Goal: Navigation & Orientation: Find specific page/section

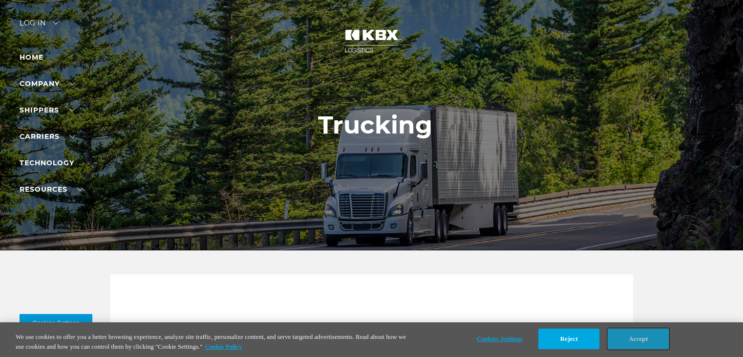
click at [649, 335] on button "Accept" at bounding box center [638, 338] width 61 height 21
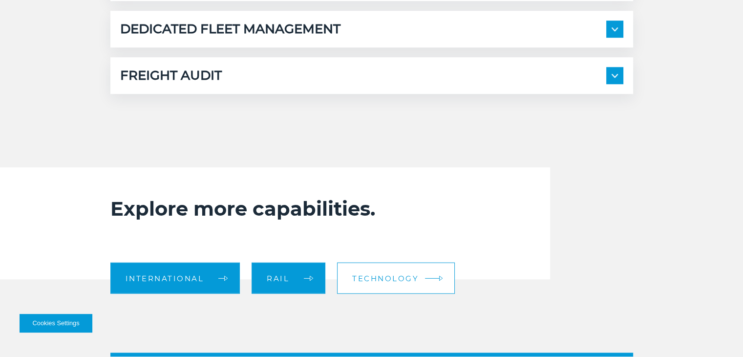
scroll to position [739, 0]
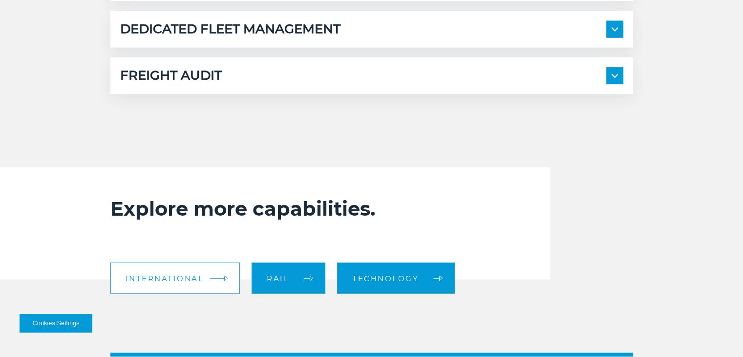
click at [187, 281] on link "International" at bounding box center [175, 277] width 130 height 31
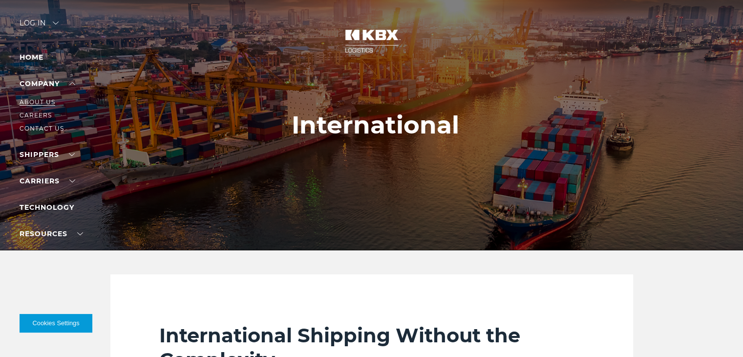
click at [43, 102] on link "About Us" at bounding box center [38, 101] width 36 height 7
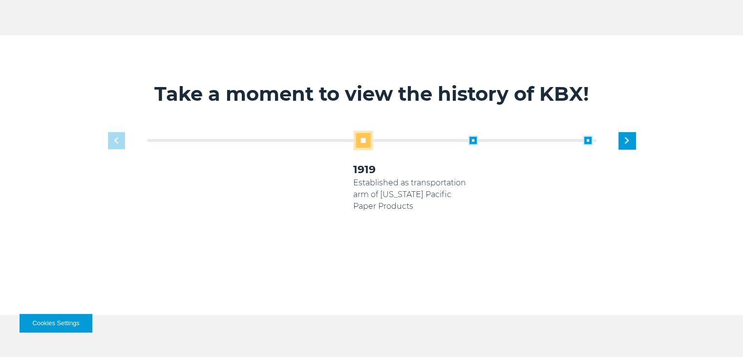
scroll to position [532, 0]
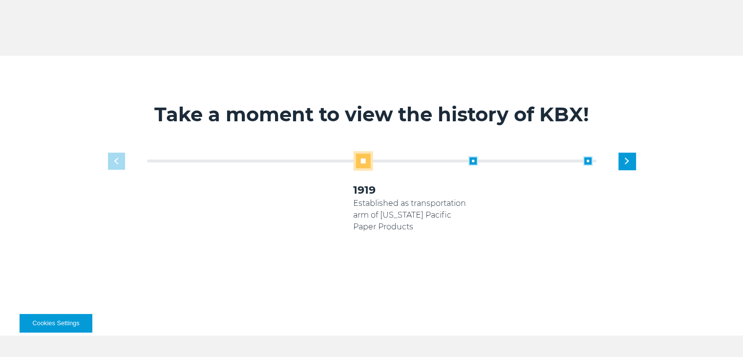
click at [370, 159] on span at bounding box center [363, 161] width 20 height 20
click at [472, 159] on span at bounding box center [473, 161] width 10 height 10
click at [472, 161] on span at bounding box center [473, 161] width 10 height 10
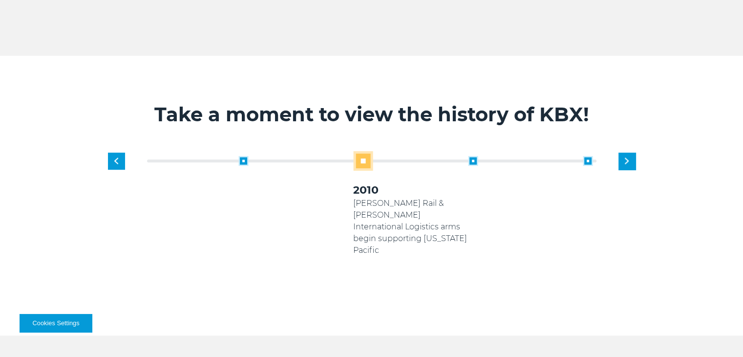
click at [472, 161] on span at bounding box center [473, 161] width 10 height 10
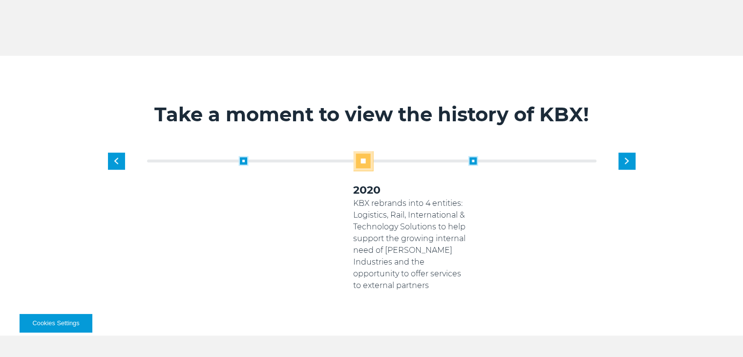
click at [472, 161] on span at bounding box center [473, 161] width 10 height 10
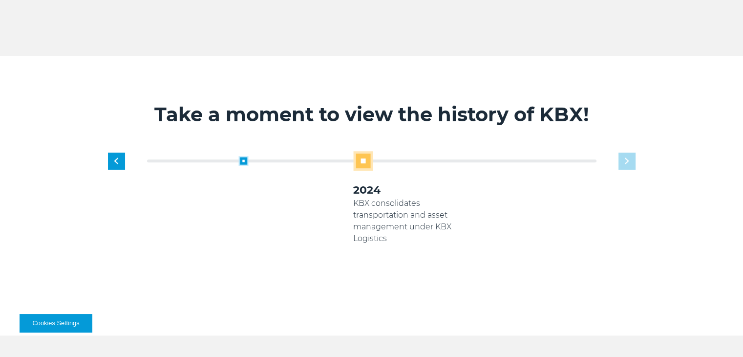
click at [487, 165] on div "1919 Established as transportation arm of Georgia Pacific Paper Products 2005 K…" at bounding box center [410, 221] width 459 height 140
click at [632, 160] on div "1919 Established as transportation arm of Georgia Pacific Paper Products 2005 K…" at bounding box center [410, 221] width 459 height 140
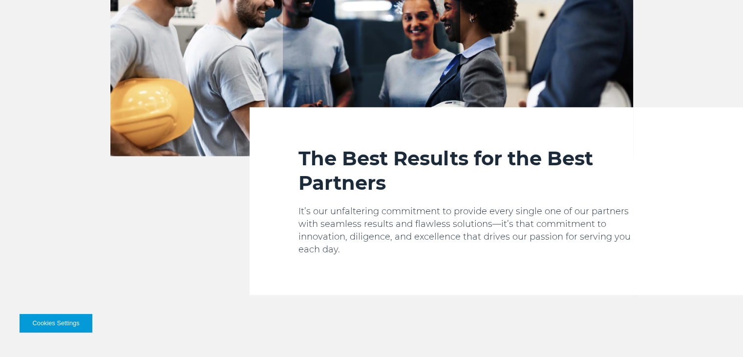
scroll to position [1184, 0]
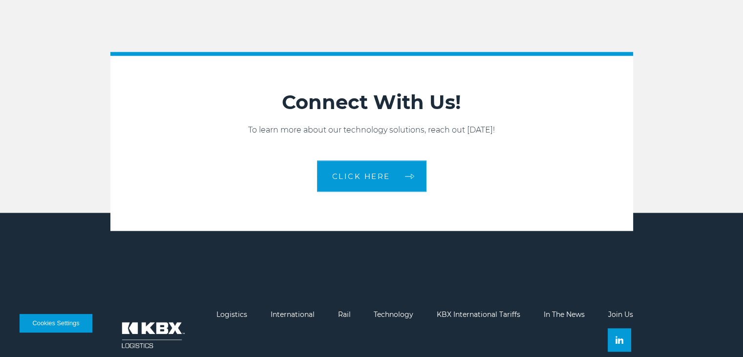
scroll to position [1081, 0]
